Goal: Transaction & Acquisition: Purchase product/service

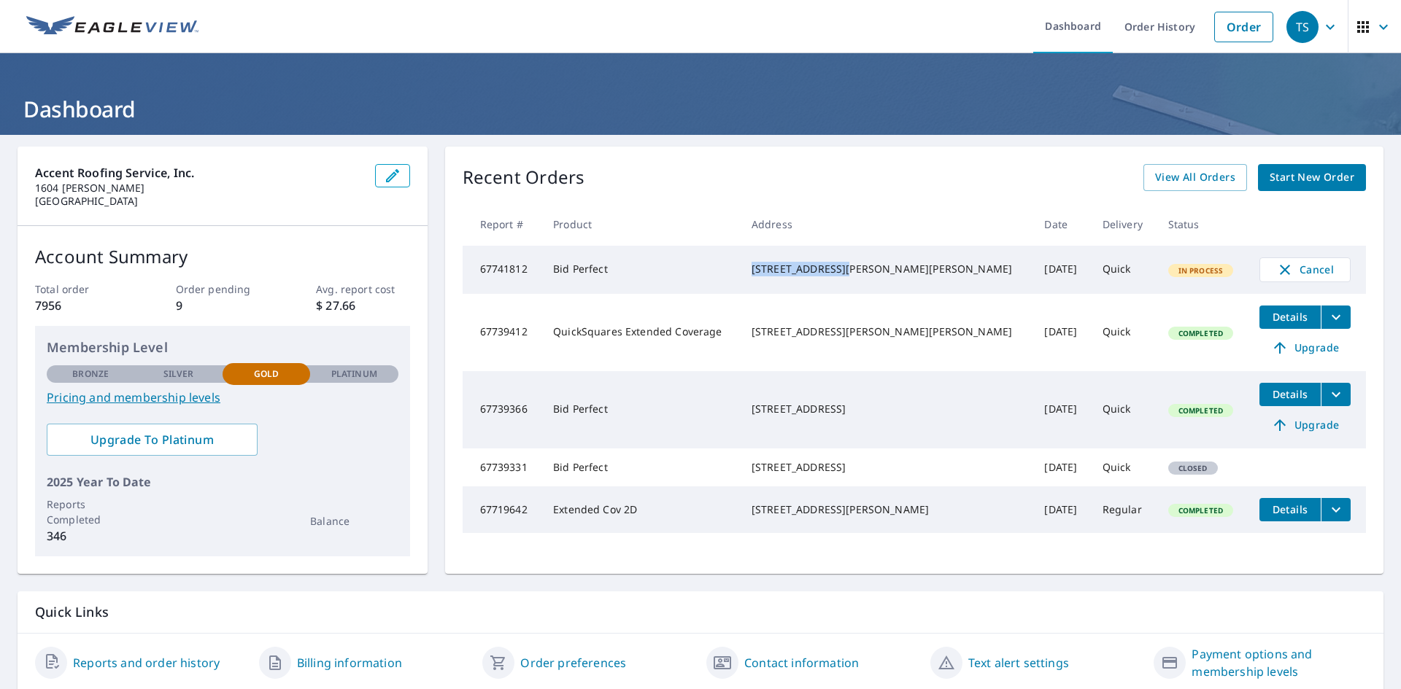
drag, startPoint x: 771, startPoint y: 268, endPoint x: 862, endPoint y: 263, distance: 91.3
click at [862, 263] on td "[STREET_ADDRESS][PERSON_NAME][PERSON_NAME]" at bounding box center [886, 270] width 293 height 48
copy div "730 Osley Mill Rd"
click at [840, 219] on th "Address" at bounding box center [886, 224] width 293 height 43
drag, startPoint x: 770, startPoint y: 266, endPoint x: 864, endPoint y: 266, distance: 94.8
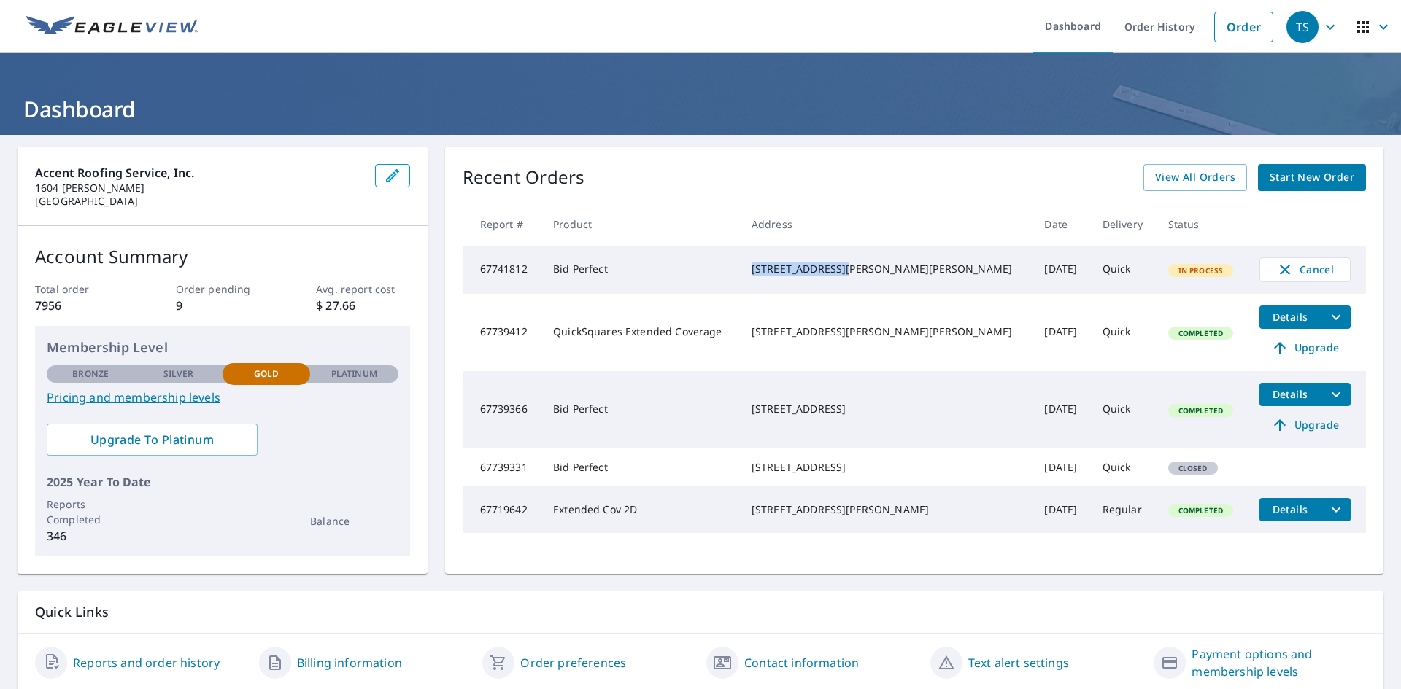
click at [864, 266] on td "[STREET_ADDRESS][PERSON_NAME][PERSON_NAME]" at bounding box center [886, 270] width 293 height 48
copy div "730 Osley Mill Rd"
click at [867, 264] on div "[STREET_ADDRESS][PERSON_NAME][PERSON_NAME]" at bounding box center [886, 269] width 270 height 15
click at [1267, 279] on button "Cancel" at bounding box center [1304, 270] width 91 height 25
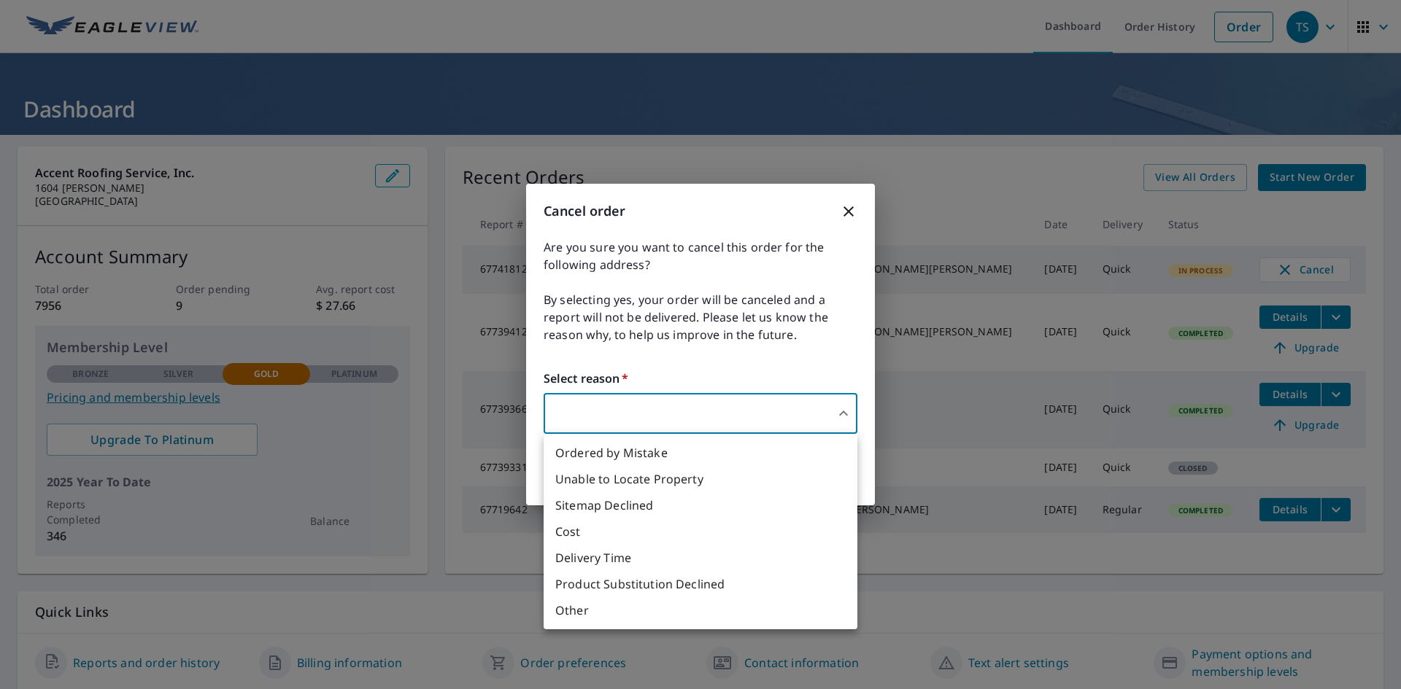
click at [737, 398] on body "TS TS Dashboard Order History Order TS Dashboard Accent Roofing Service, Inc. 1…" at bounding box center [700, 344] width 1401 height 689
click at [680, 486] on li "Unable to Locate Property" at bounding box center [700, 479] width 314 height 26
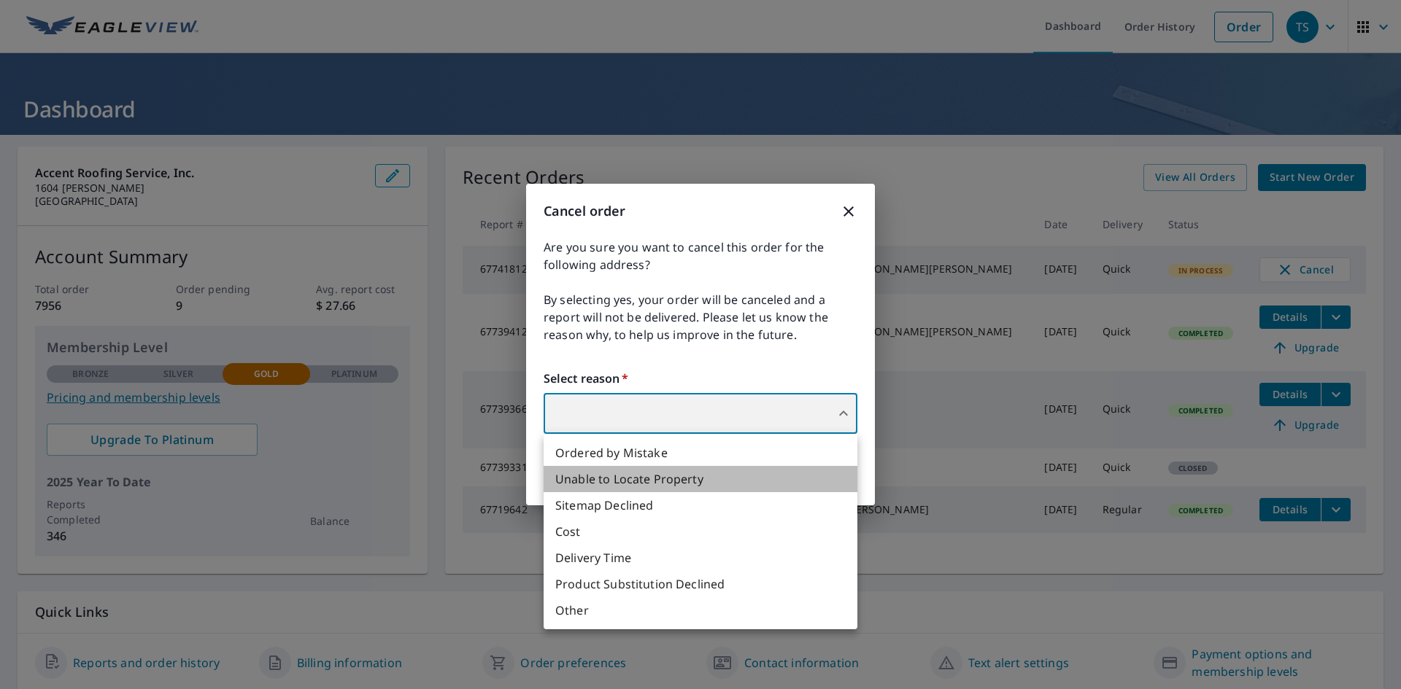
type input "31"
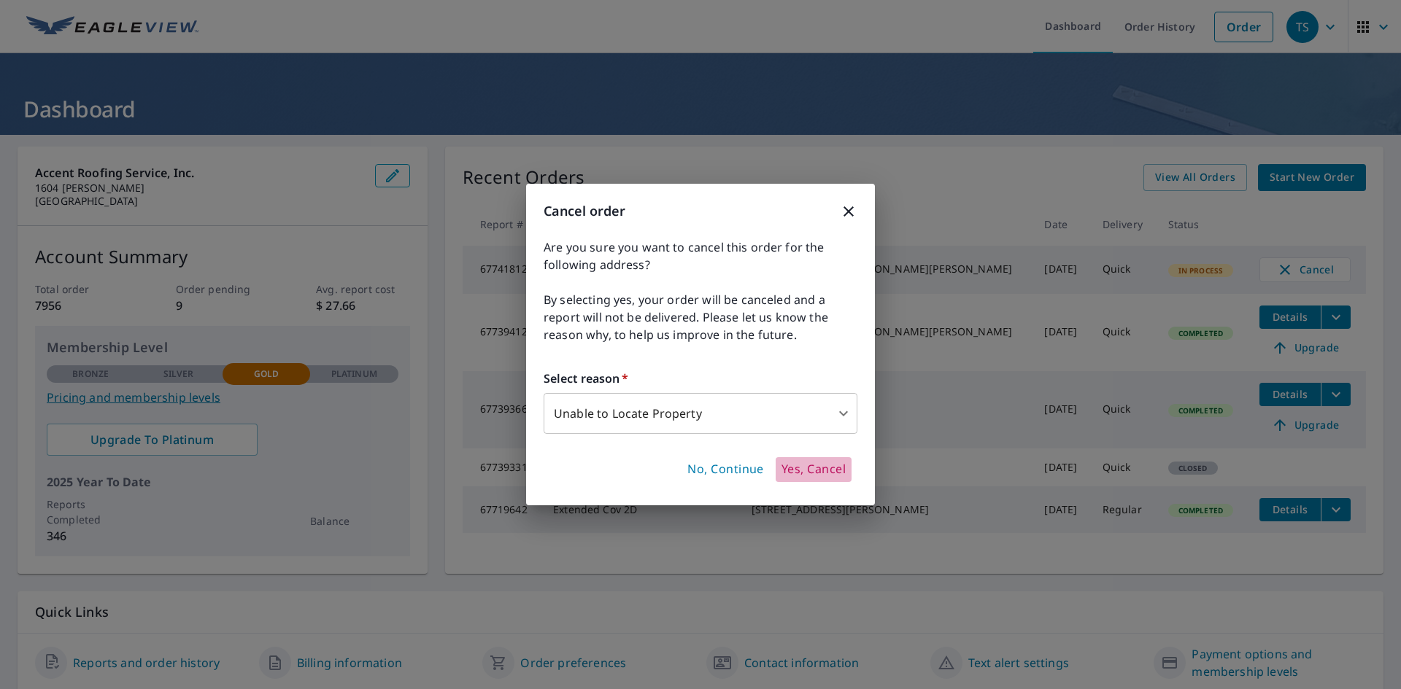
click at [826, 473] on span "Yes, Cancel" at bounding box center [813, 470] width 64 height 16
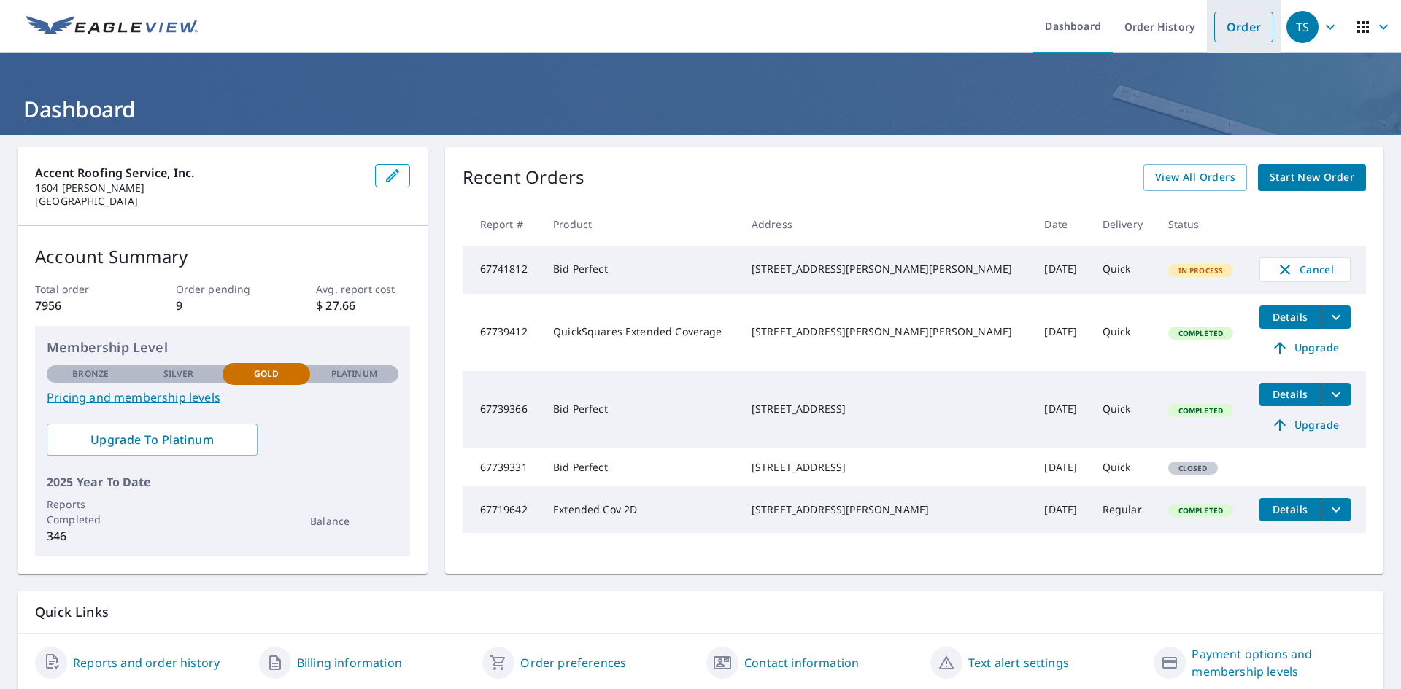
click at [1240, 25] on link "Order" at bounding box center [1243, 27] width 59 height 31
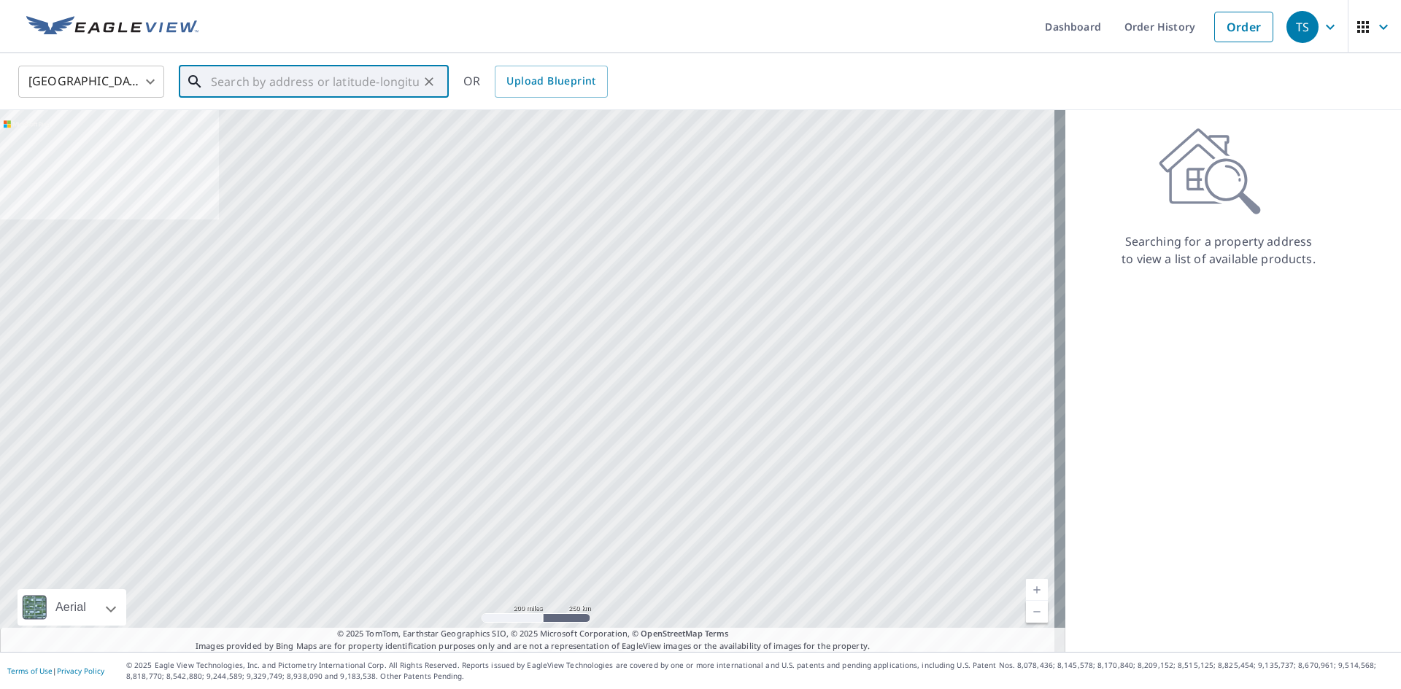
click at [397, 86] on input "text" at bounding box center [315, 81] width 208 height 41
paste input "[STREET_ADDRESS][PERSON_NAME]"
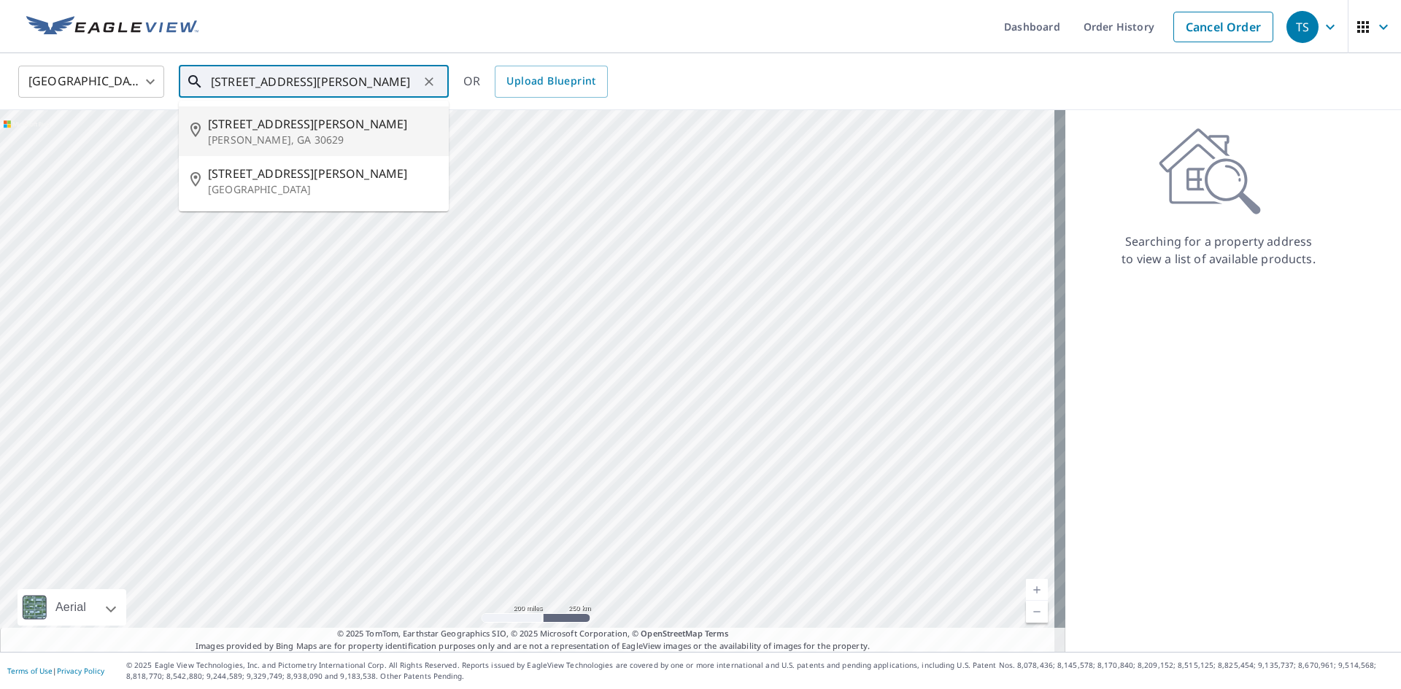
click at [336, 115] on span "[STREET_ADDRESS][PERSON_NAME]" at bounding box center [322, 124] width 229 height 18
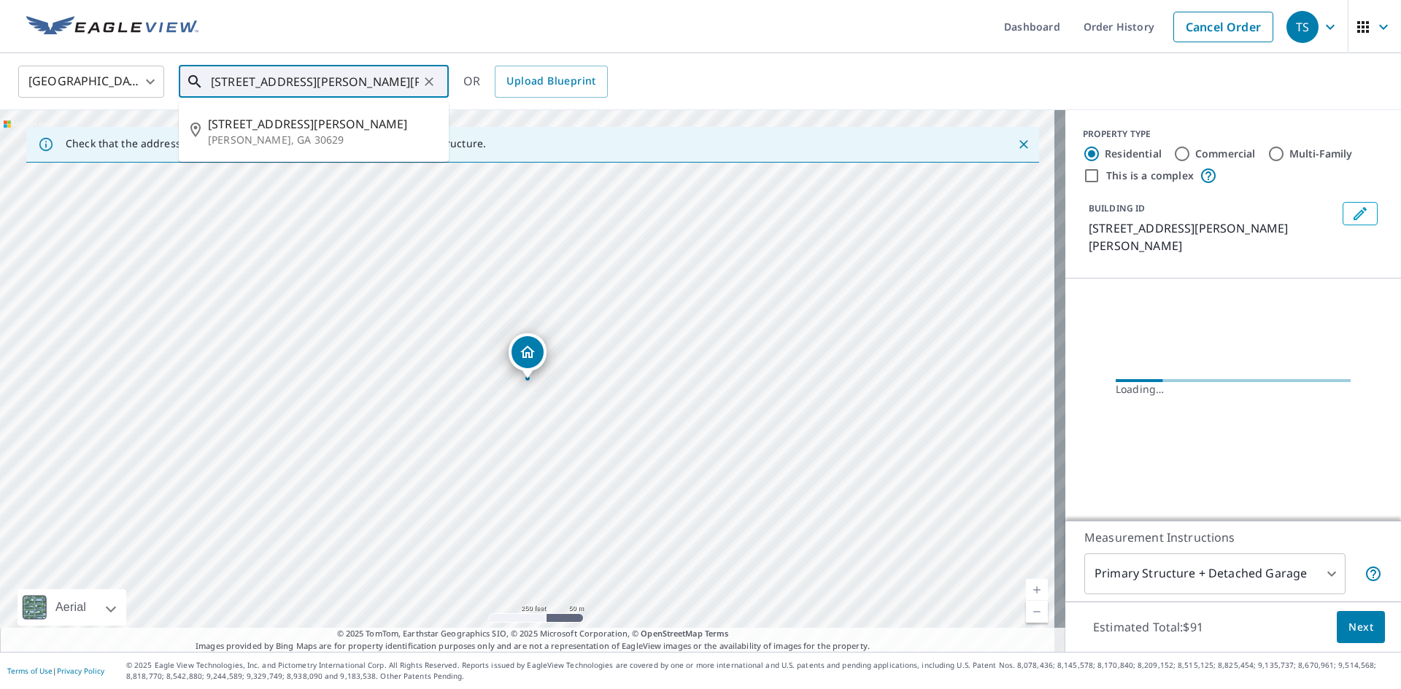
click at [356, 80] on input "[STREET_ADDRESS][PERSON_NAME][PERSON_NAME]" at bounding box center [315, 81] width 208 height 41
drag, startPoint x: 354, startPoint y: 82, endPoint x: 344, endPoint y: 83, distance: 9.5
click at [344, 83] on input "[STREET_ADDRESS][PERSON_NAME][PERSON_NAME]" at bounding box center [315, 81] width 208 height 41
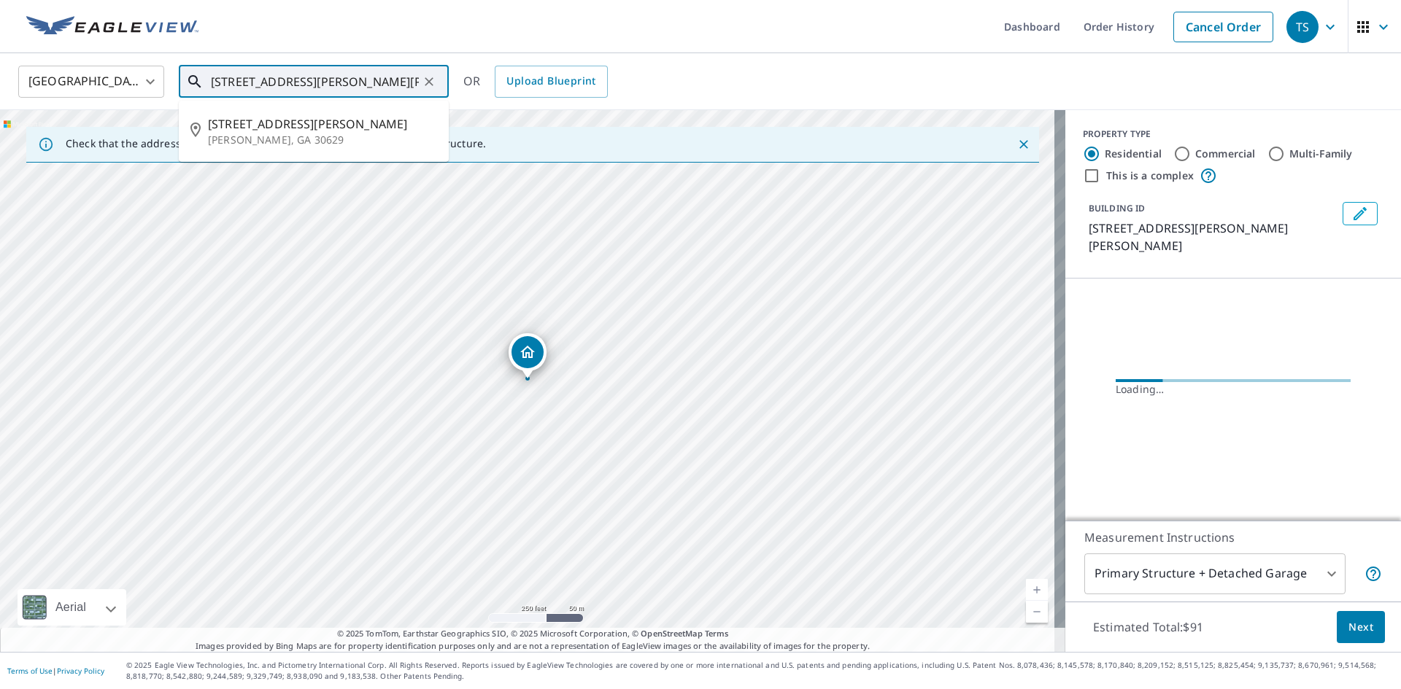
click at [344, 83] on input "[STREET_ADDRESS][PERSON_NAME][PERSON_NAME]" at bounding box center [315, 81] width 208 height 41
paste input "[STREET_ADDRESS][PERSON_NAME]"
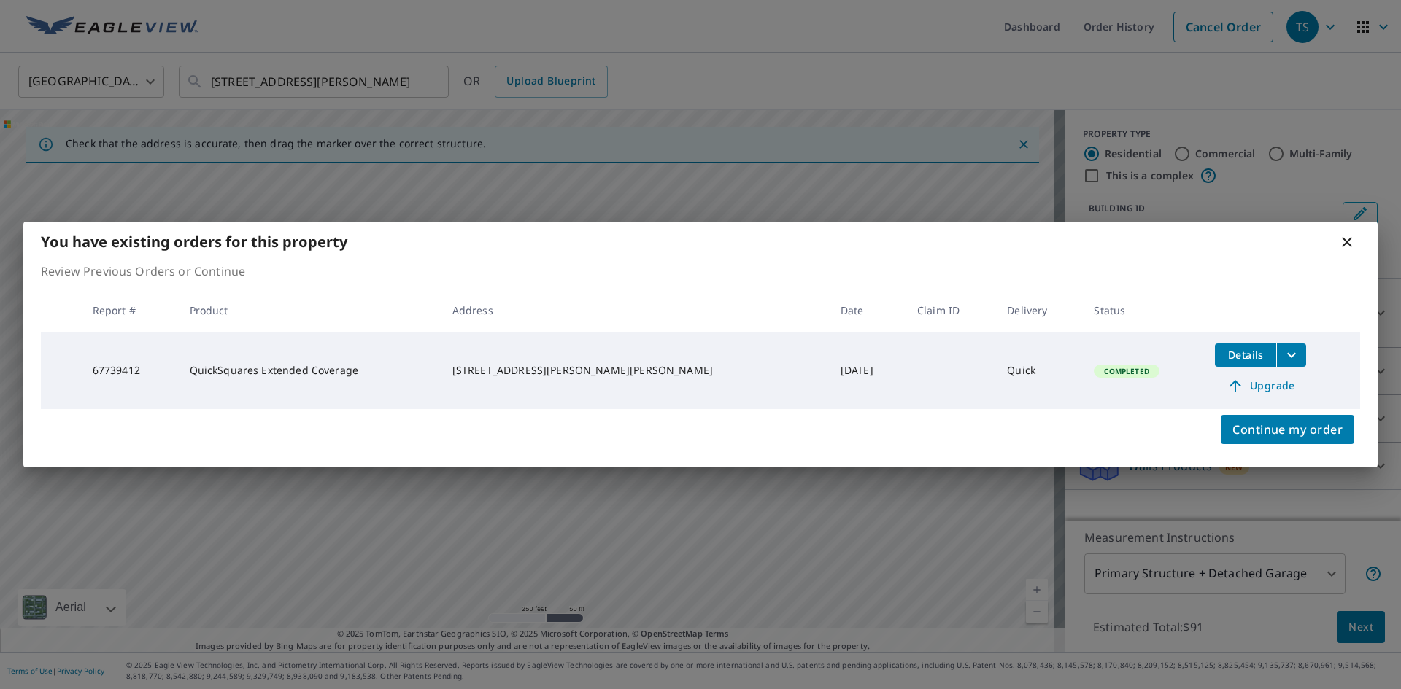
click at [1347, 240] on icon at bounding box center [1347, 242] width 18 height 18
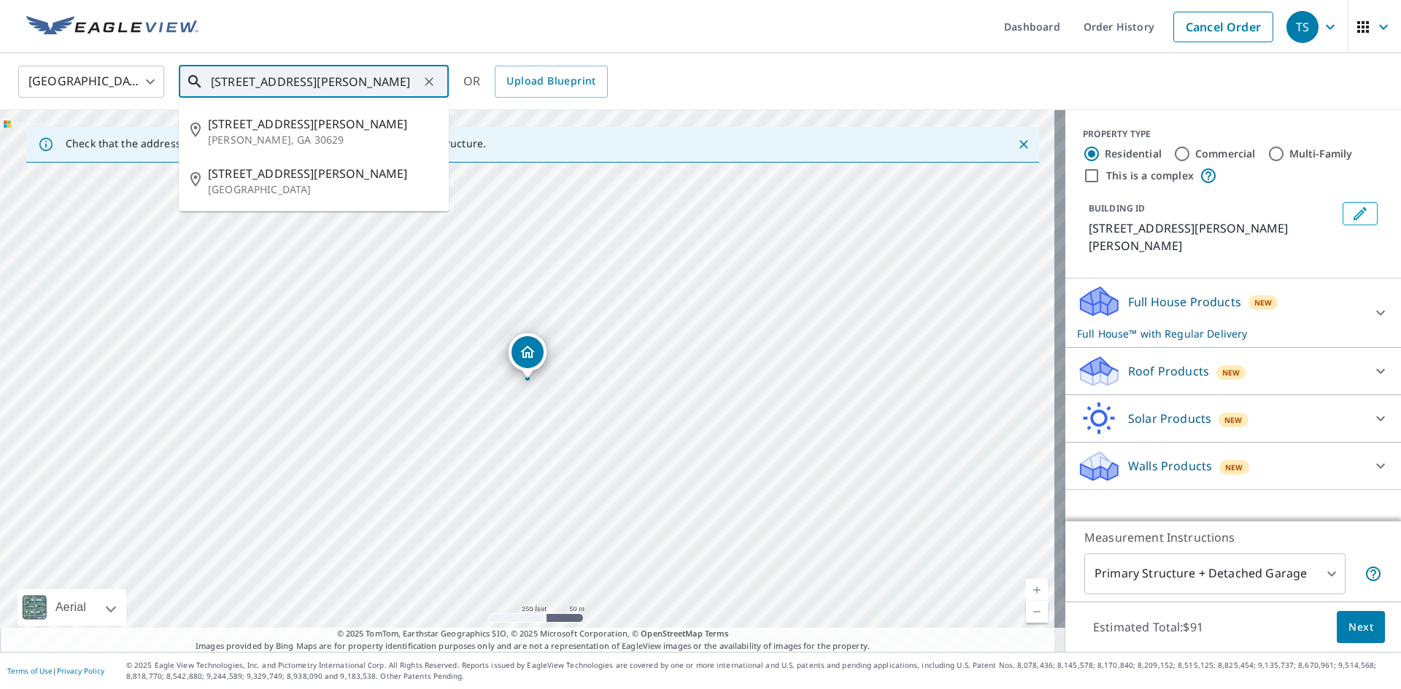
click at [338, 79] on input "[STREET_ADDRESS][PERSON_NAME]" at bounding box center [315, 81] width 208 height 41
click at [286, 185] on p "[GEOGRAPHIC_DATA]" at bounding box center [322, 189] width 229 height 15
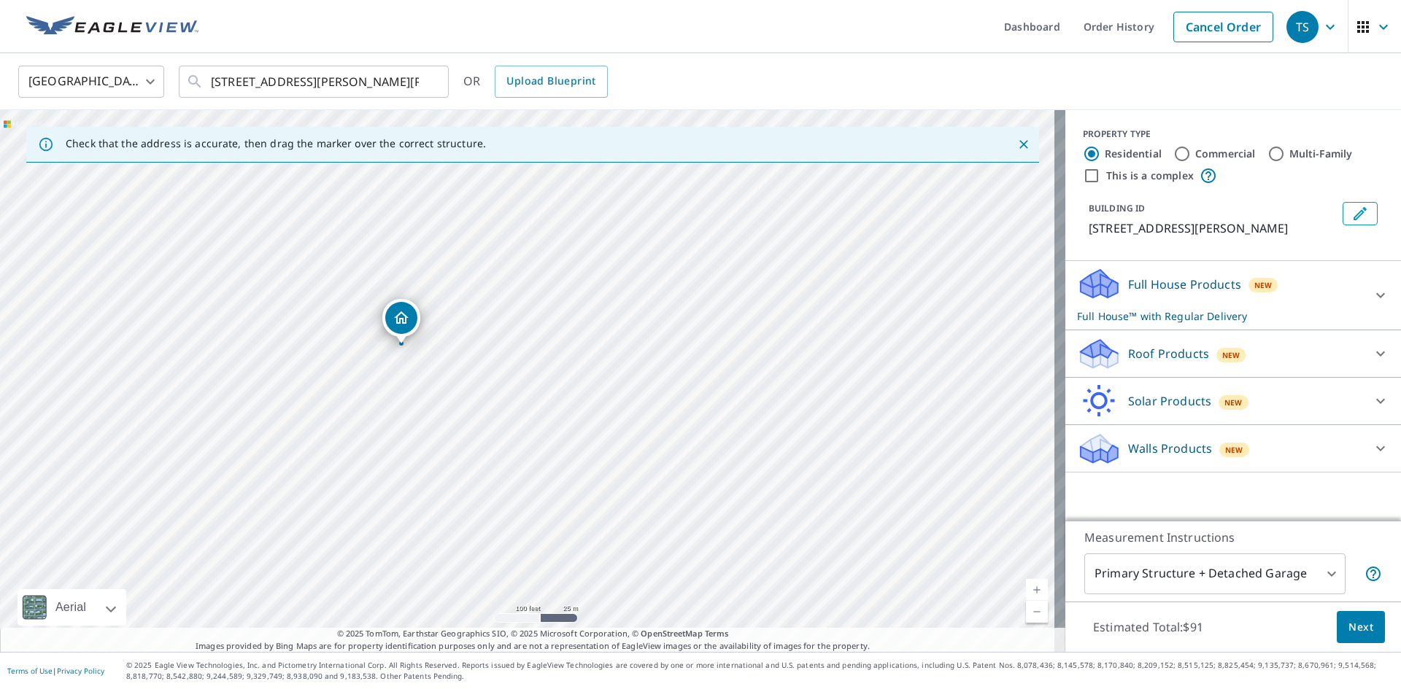
drag, startPoint x: 403, startPoint y: 328, endPoint x: 789, endPoint y: 397, distance: 391.2
click at [789, 397] on div "[STREET_ADDRESS][PERSON_NAME][PERSON_NAME]" at bounding box center [532, 381] width 1065 height 542
drag, startPoint x: 436, startPoint y: 353, endPoint x: 583, endPoint y: 410, distance: 157.3
click at [583, 410] on div "[STREET_ADDRESS][PERSON_NAME][PERSON_NAME]" at bounding box center [532, 381] width 1065 height 542
click at [320, 72] on input "[STREET_ADDRESS][PERSON_NAME][PERSON_NAME]" at bounding box center [315, 81] width 208 height 41
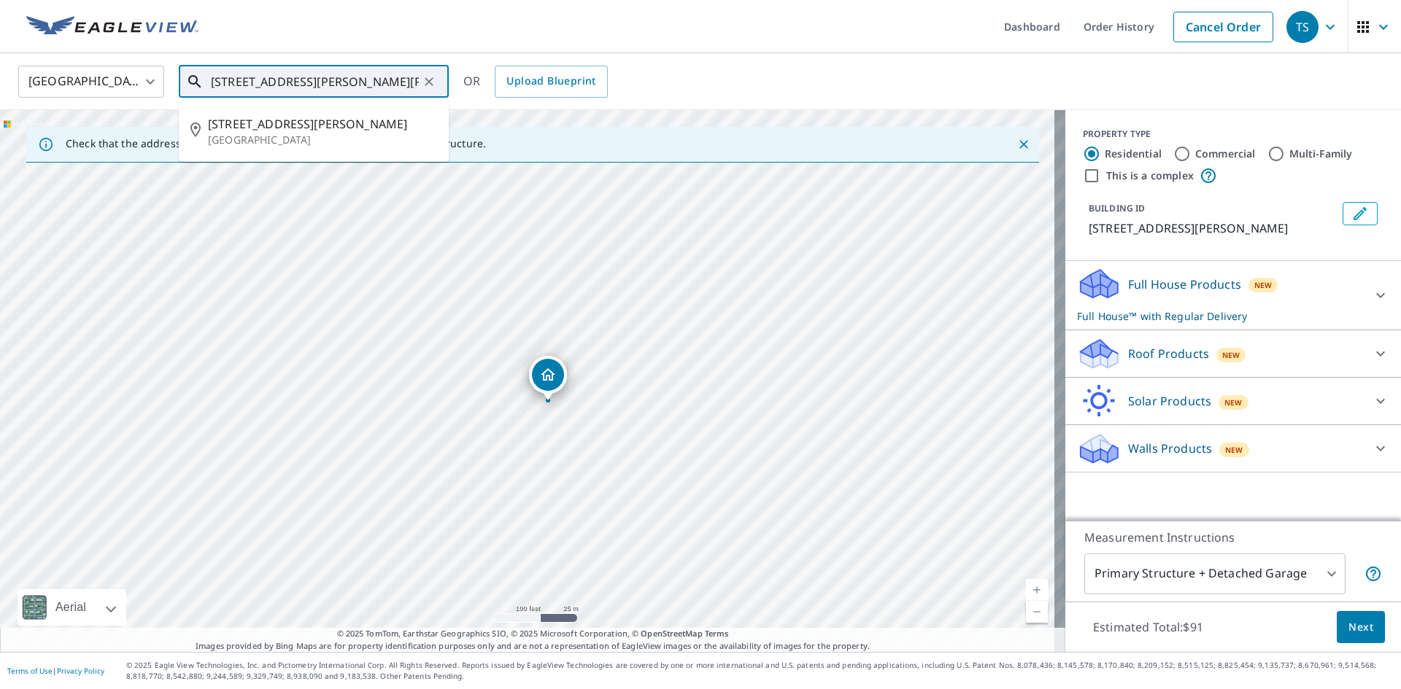
click at [320, 72] on input "[STREET_ADDRESS][PERSON_NAME][PERSON_NAME]" at bounding box center [315, 81] width 208 height 41
paste input "[STREET_ADDRESS][PERSON_NAME]"
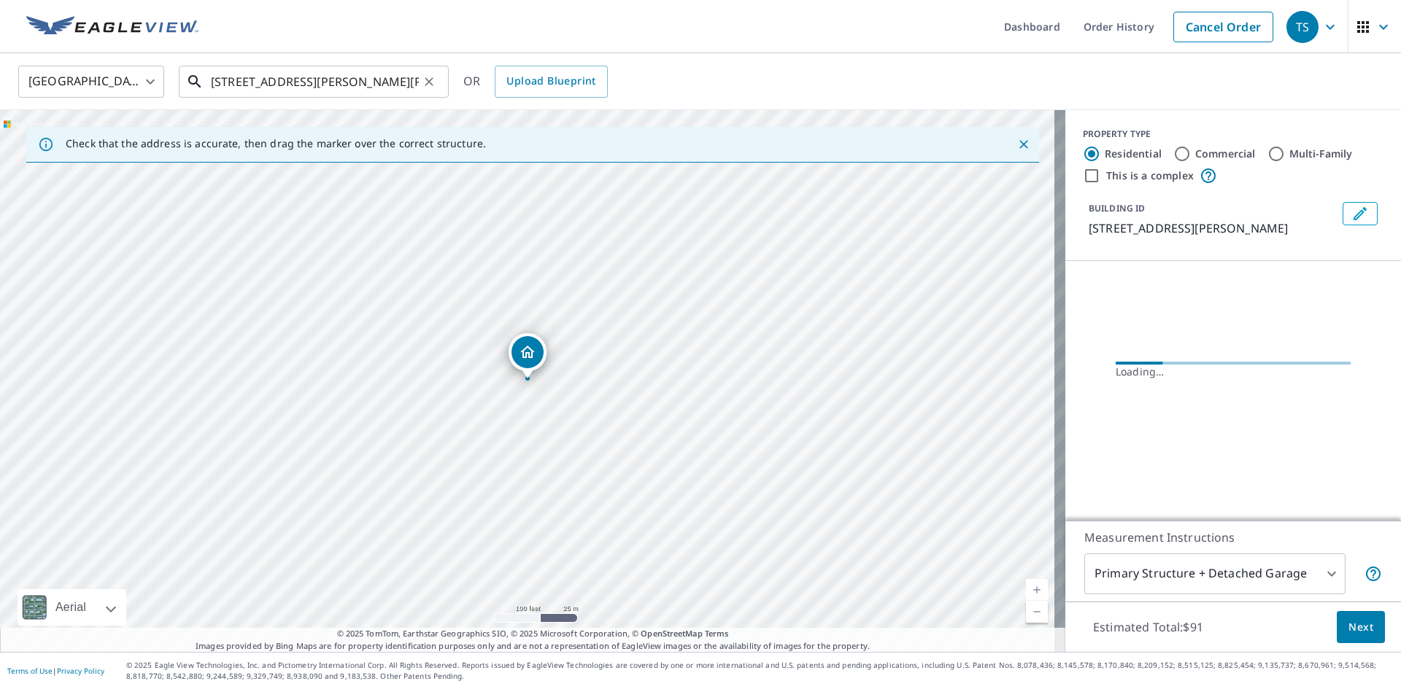
click at [372, 93] on input "[STREET_ADDRESS][PERSON_NAME][PERSON_NAME]" at bounding box center [315, 81] width 208 height 41
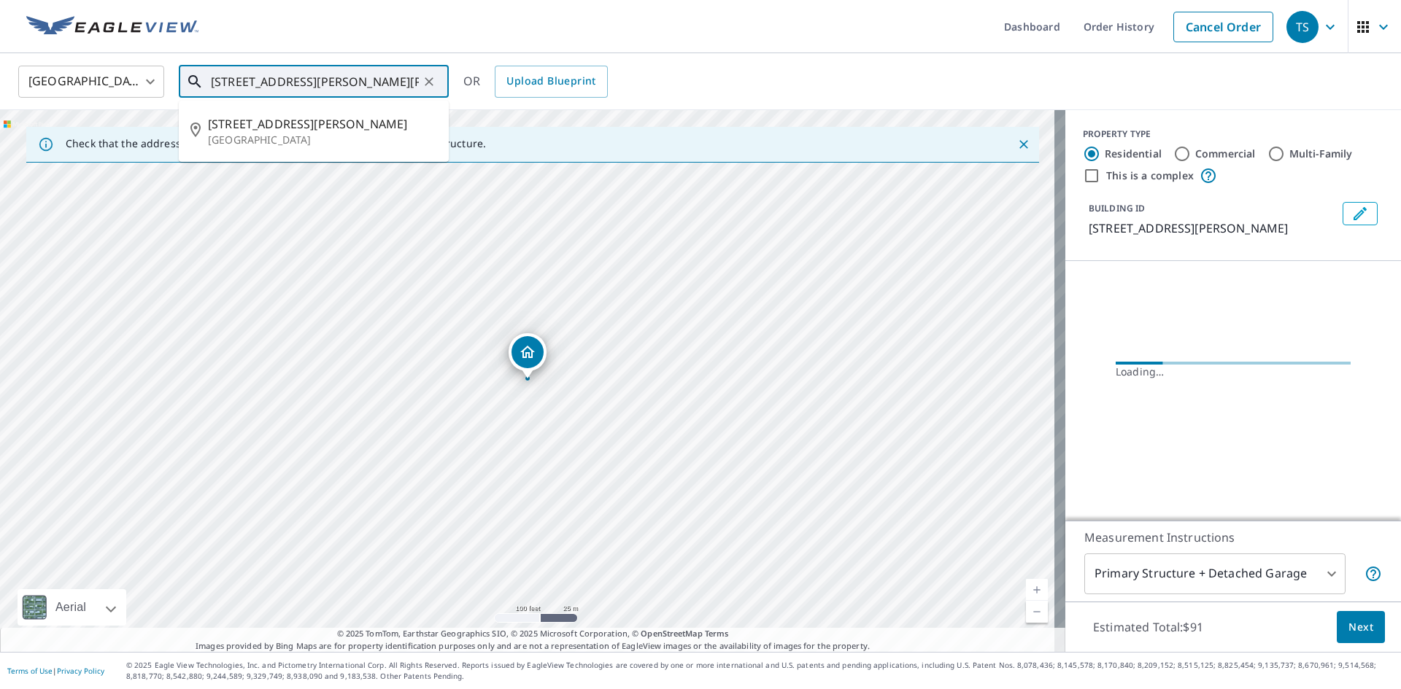
type input "[STREET_ADDRESS][PERSON_NAME][PERSON_NAME]"
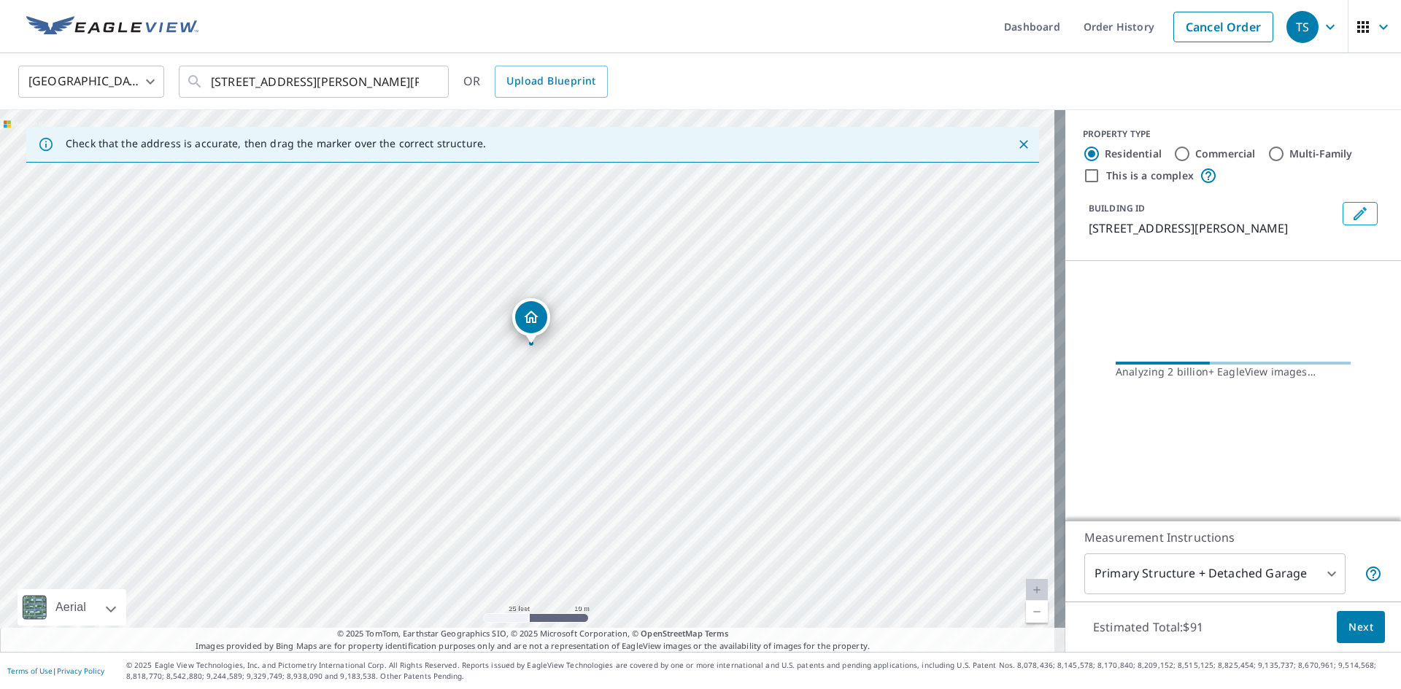
drag, startPoint x: 269, startPoint y: 266, endPoint x: 617, endPoint y: 433, distance: 386.0
click at [617, 433] on div "[STREET_ADDRESS][PERSON_NAME][PERSON_NAME]" at bounding box center [532, 381] width 1065 height 542
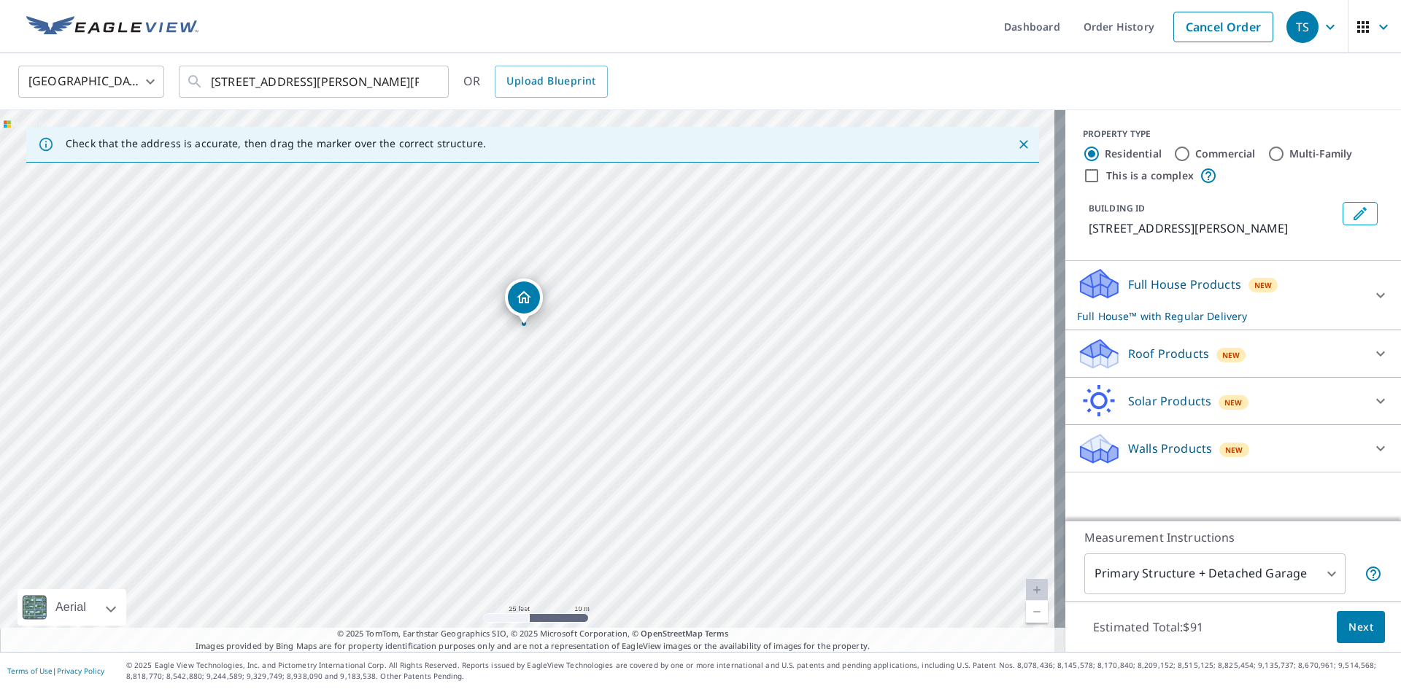
drag, startPoint x: 774, startPoint y: 499, endPoint x: 767, endPoint y: 452, distance: 47.9
click at [767, 452] on div "[STREET_ADDRESS][PERSON_NAME][PERSON_NAME]" at bounding box center [532, 381] width 1065 height 542
click at [1172, 359] on p "Roof Products" at bounding box center [1168, 354] width 81 height 18
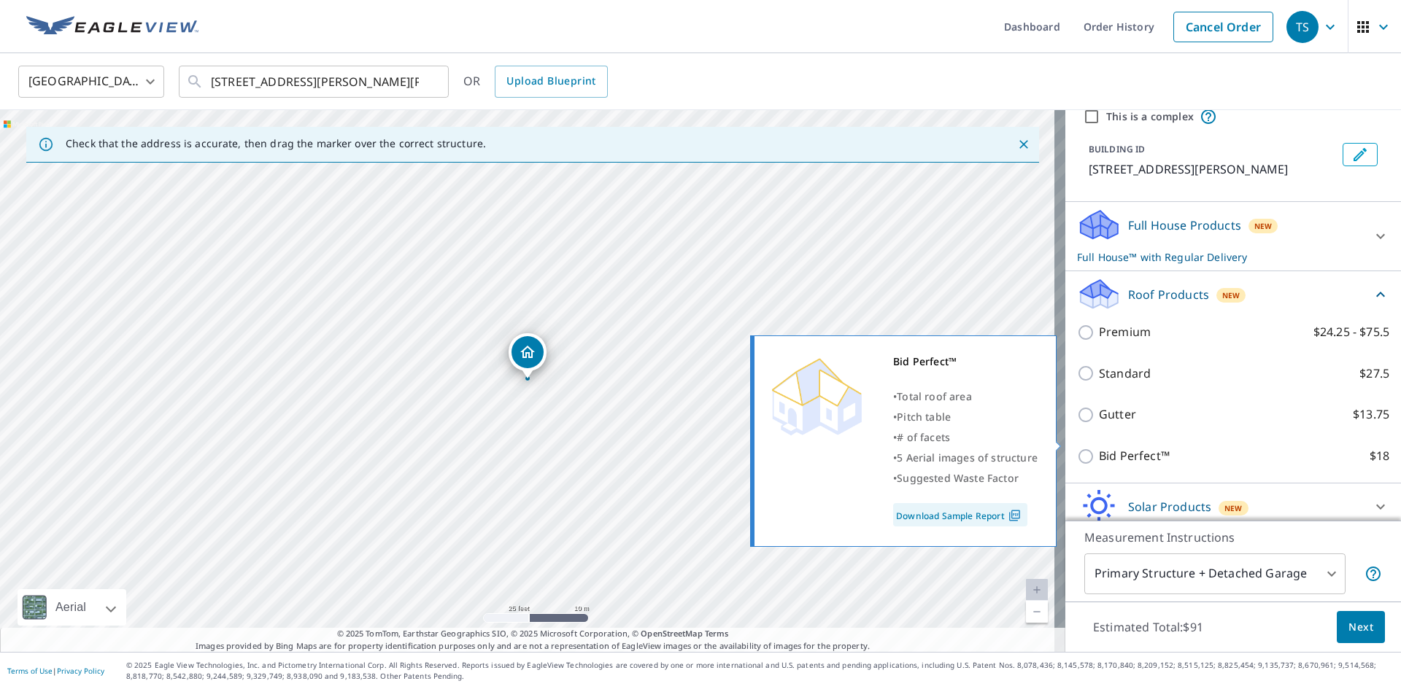
scroll to position [117, 0]
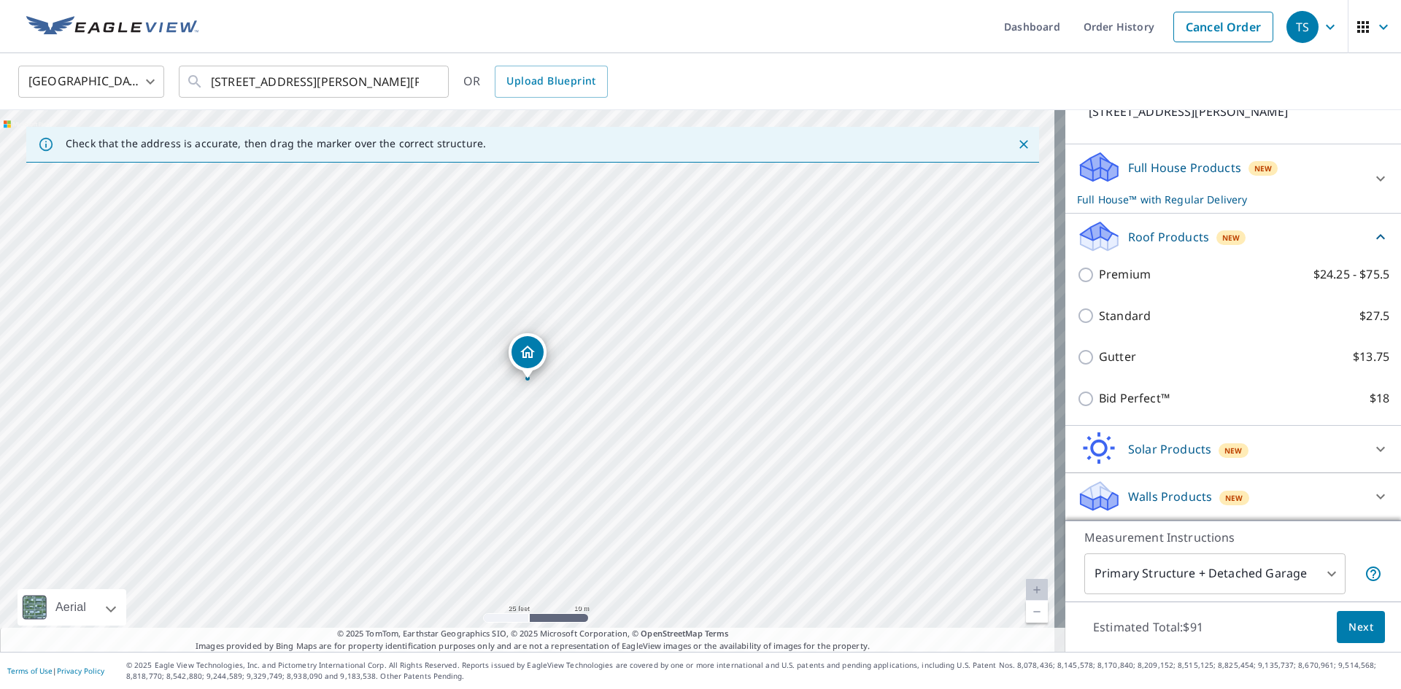
click at [1107, 409] on div "Bid Perfect™ $18" at bounding box center [1233, 399] width 312 height 42
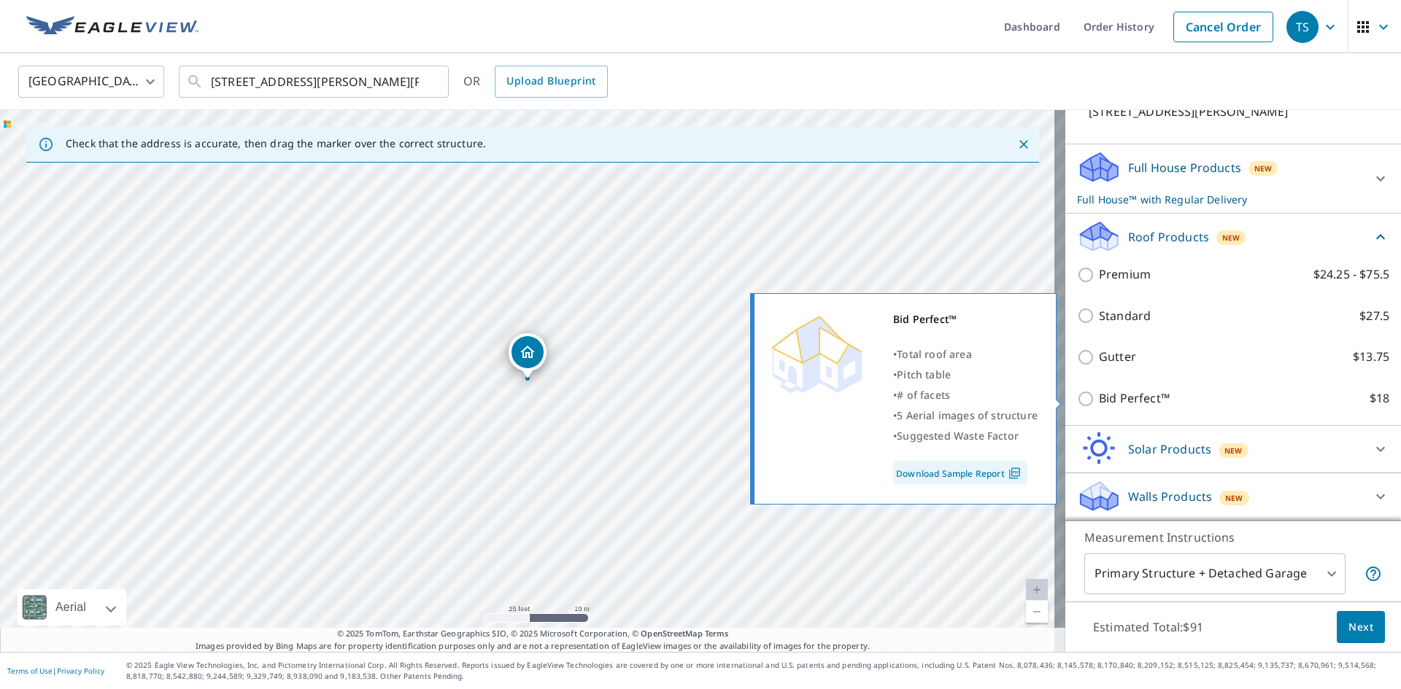
click at [1077, 395] on input "Bid Perfect™ $18" at bounding box center [1088, 399] width 22 height 18
checkbox input "true"
checkbox input "false"
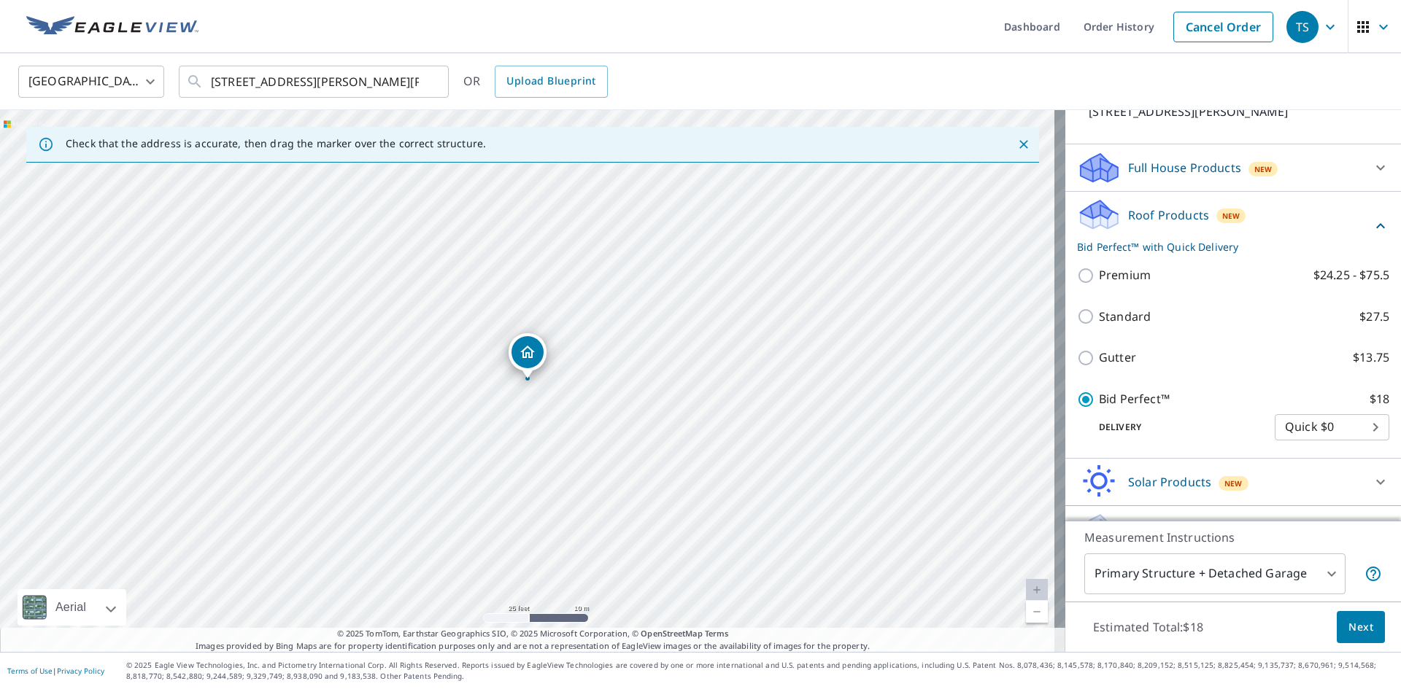
click at [1352, 626] on span "Next" at bounding box center [1360, 628] width 25 height 18
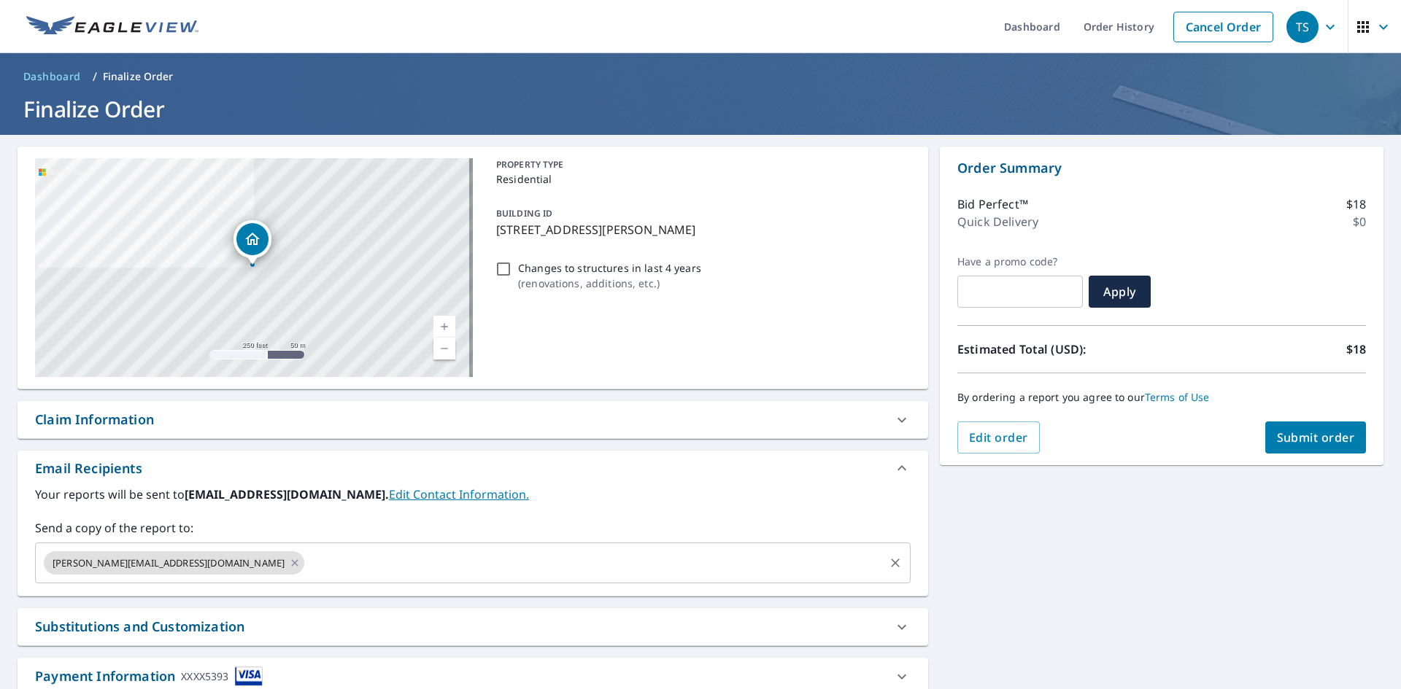
click at [331, 579] on div "[PERSON_NAME][EMAIL_ADDRESS][DOMAIN_NAME] ​" at bounding box center [472, 563] width 875 height 41
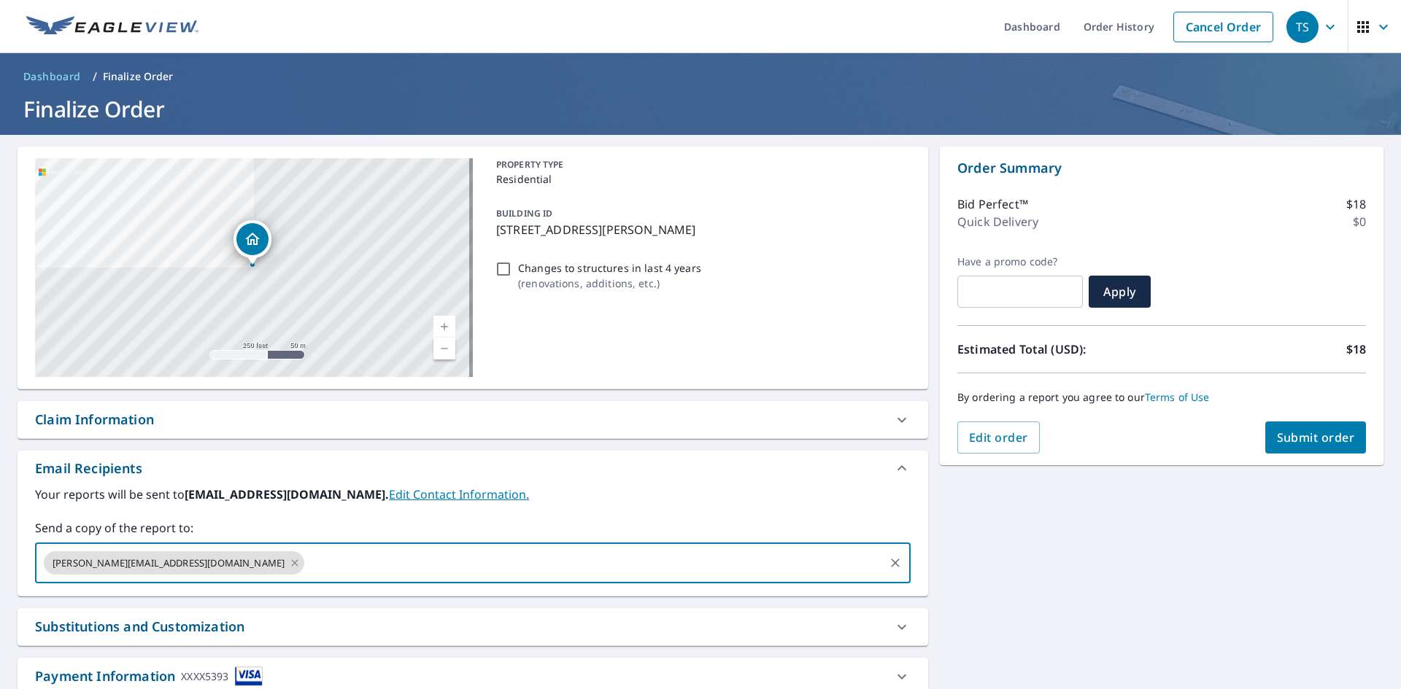
click at [289, 555] on icon at bounding box center [295, 563] width 12 height 16
click at [163, 562] on input "text" at bounding box center [462, 563] width 840 height 28
type input "E"
type input "[EMAIL_ADDRESS][DOMAIN_NAME]"
drag, startPoint x: 1336, startPoint y: 411, endPoint x: 1315, endPoint y: 449, distance: 43.4
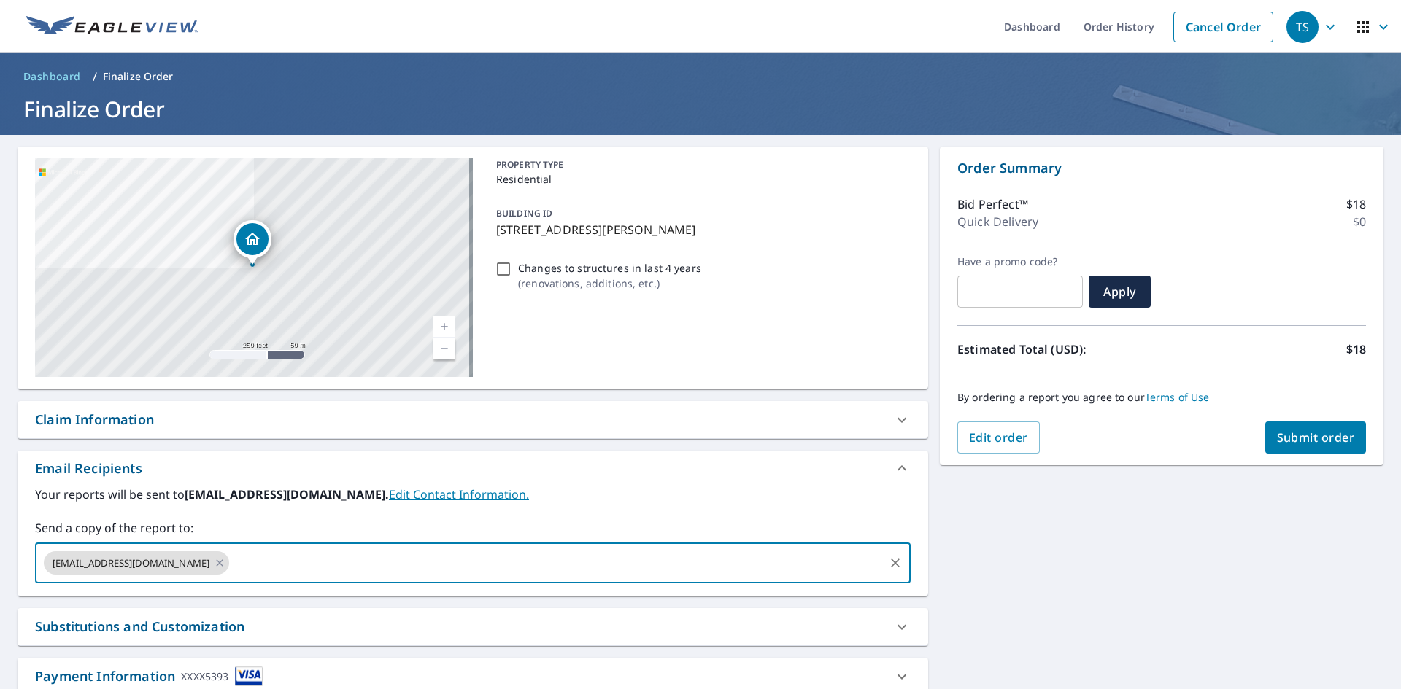
click at [1332, 417] on div "By ordering a report you agree to our Terms of Use" at bounding box center [1161, 398] width 409 height 48
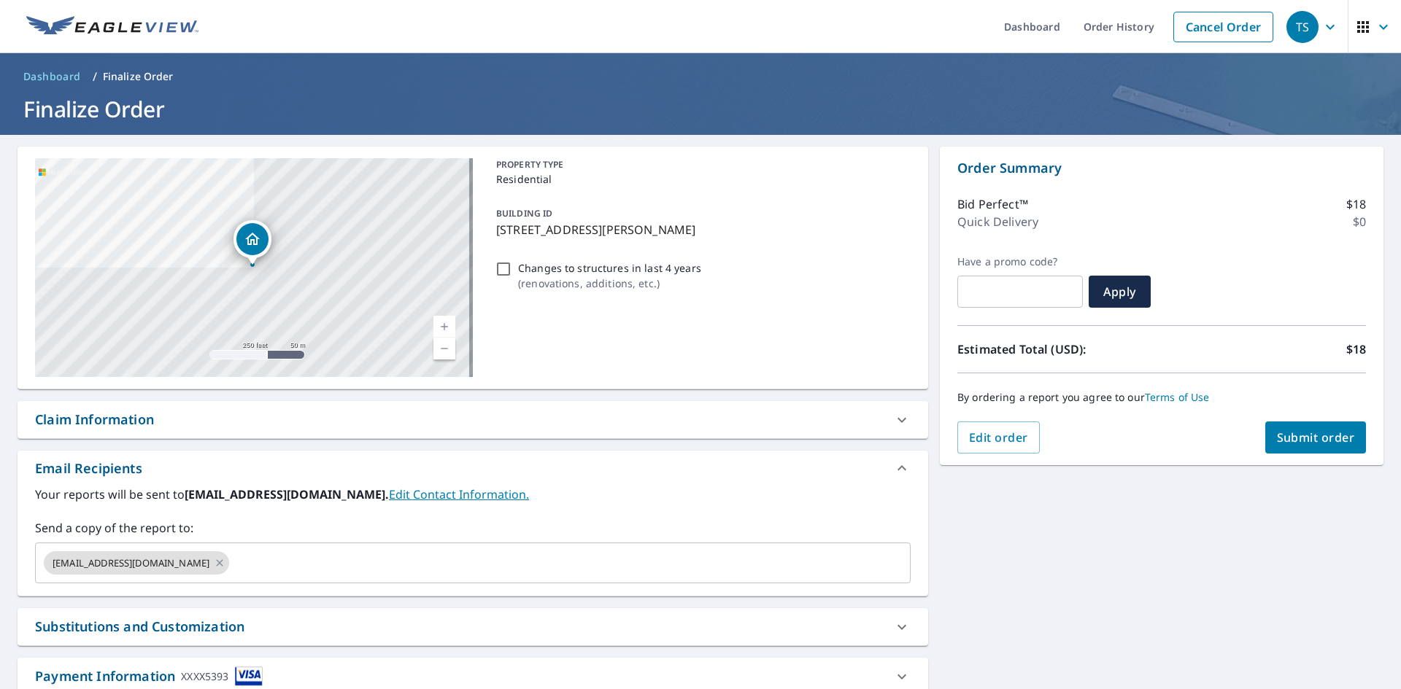
click at [1315, 449] on button "Submit order" at bounding box center [1315, 438] width 101 height 32
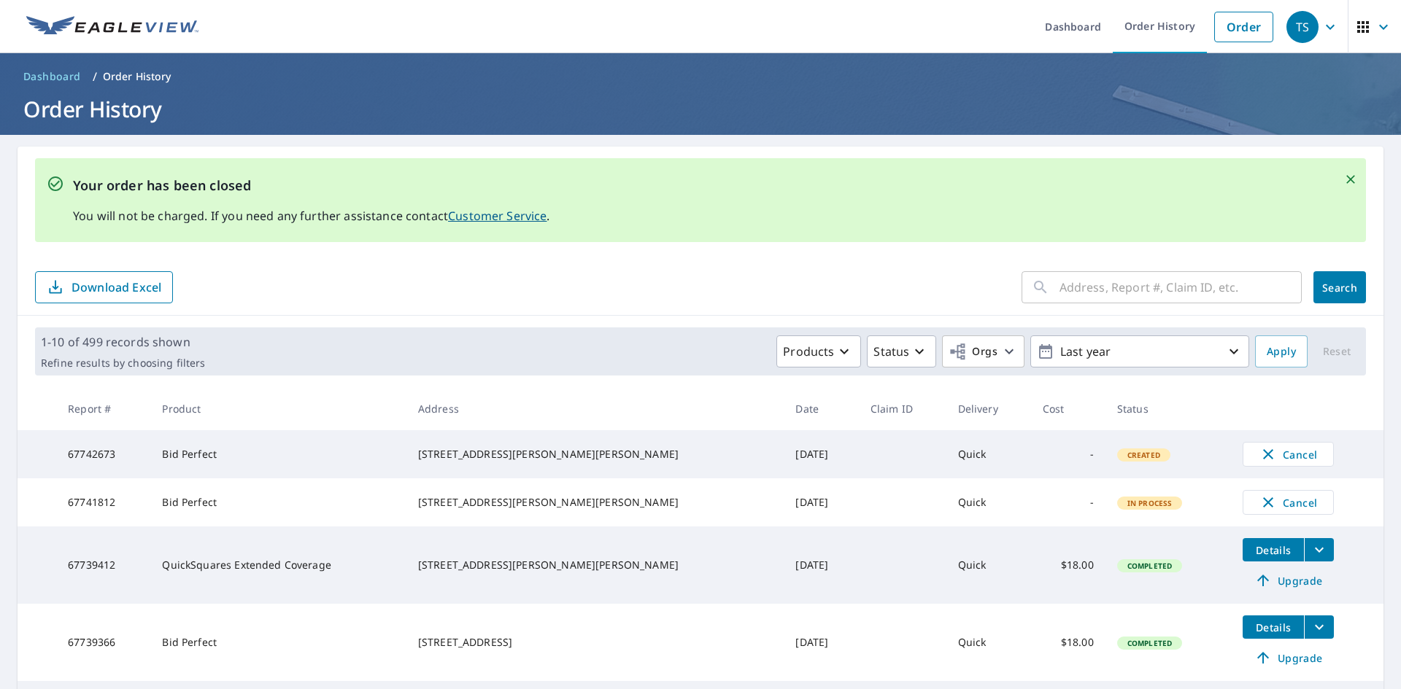
click at [430, 300] on form "​ Search Download Excel" at bounding box center [700, 287] width 1331 height 32
